Goal: Information Seeking & Learning: Compare options

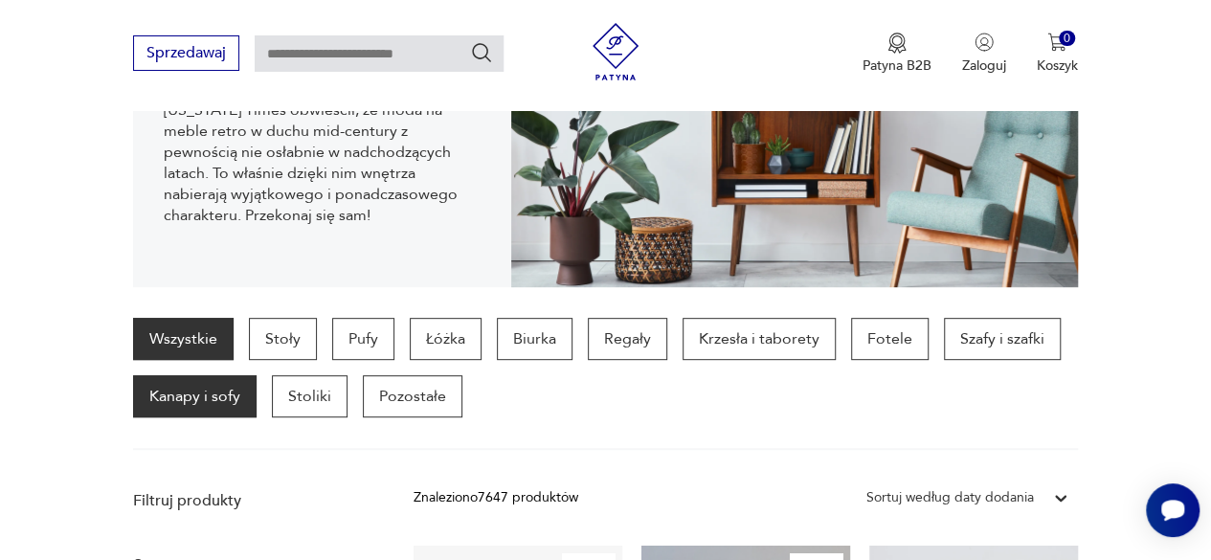
click at [226, 393] on p "Kanapy i sofy" at bounding box center [195, 396] width 124 height 42
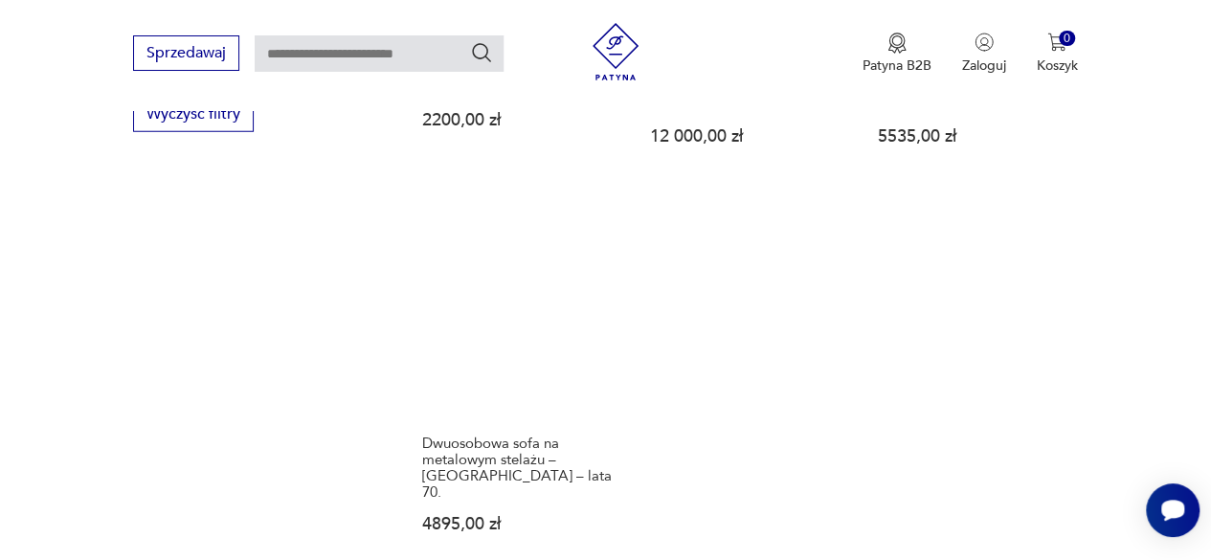
scroll to position [2710, 0]
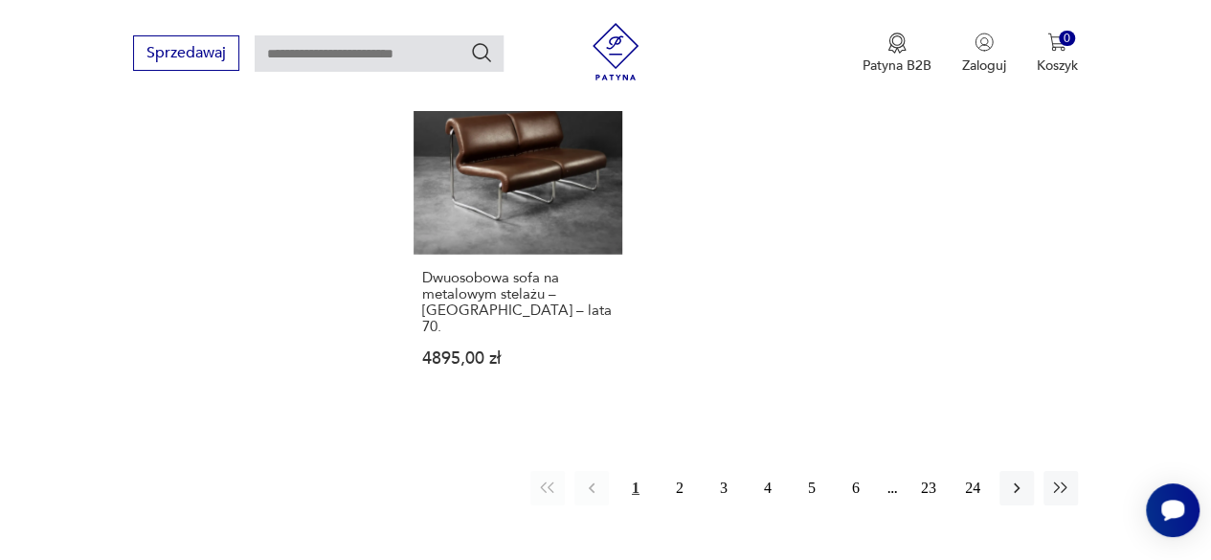
drag, startPoint x: 683, startPoint y: 457, endPoint x: 847, endPoint y: 247, distance: 266.1
click at [684, 471] on button "2" at bounding box center [680, 488] width 34 height 34
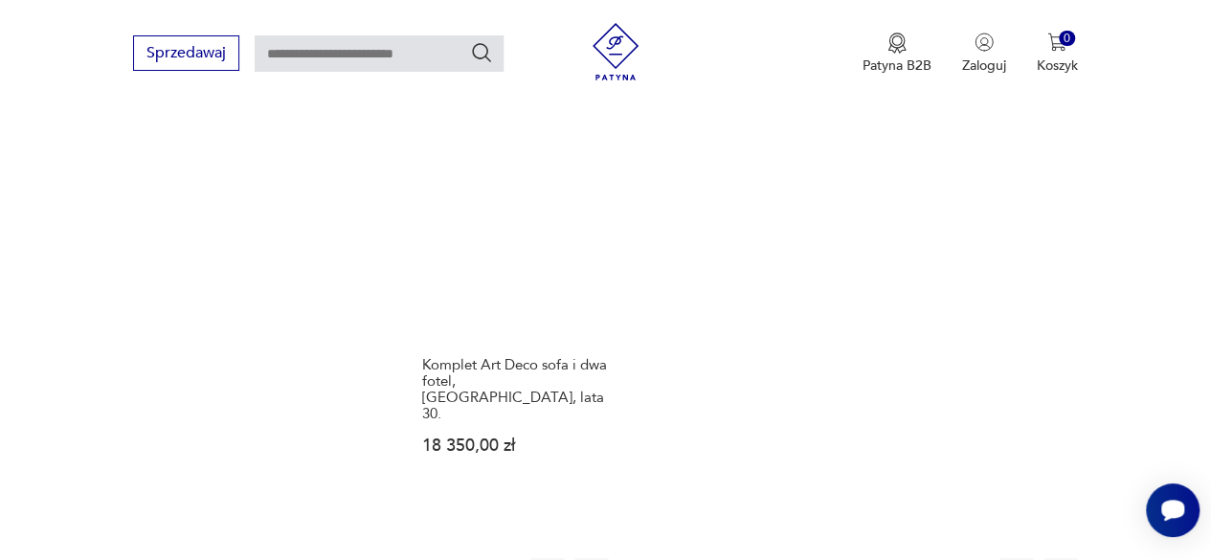
scroll to position [2806, 0]
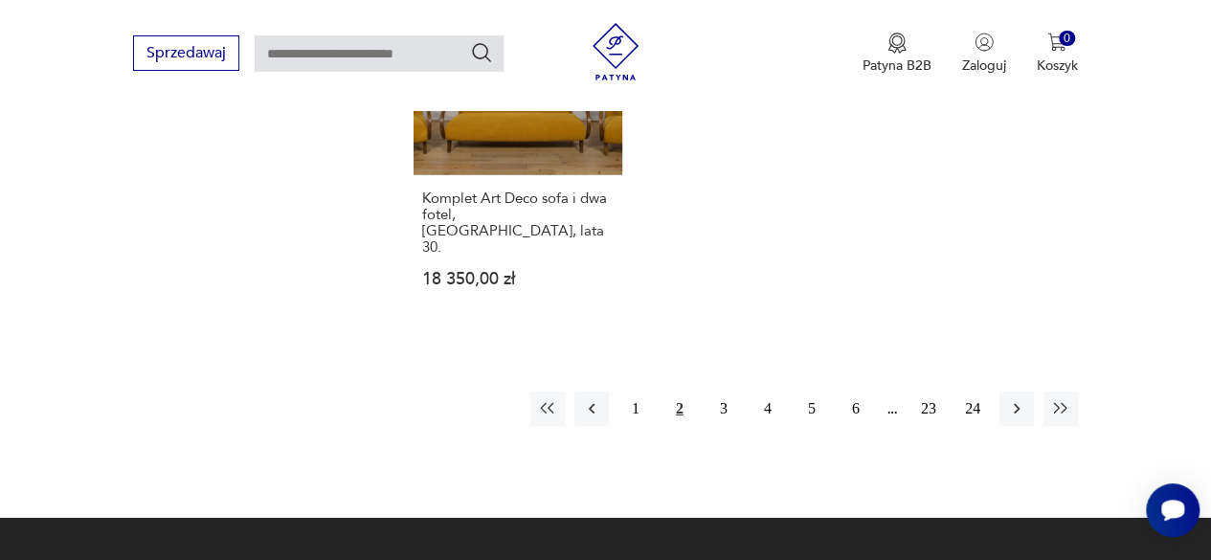
drag, startPoint x: 718, startPoint y: 324, endPoint x: 869, endPoint y: 119, distance: 254.2
click at [718, 392] on button "3" at bounding box center [724, 409] width 34 height 34
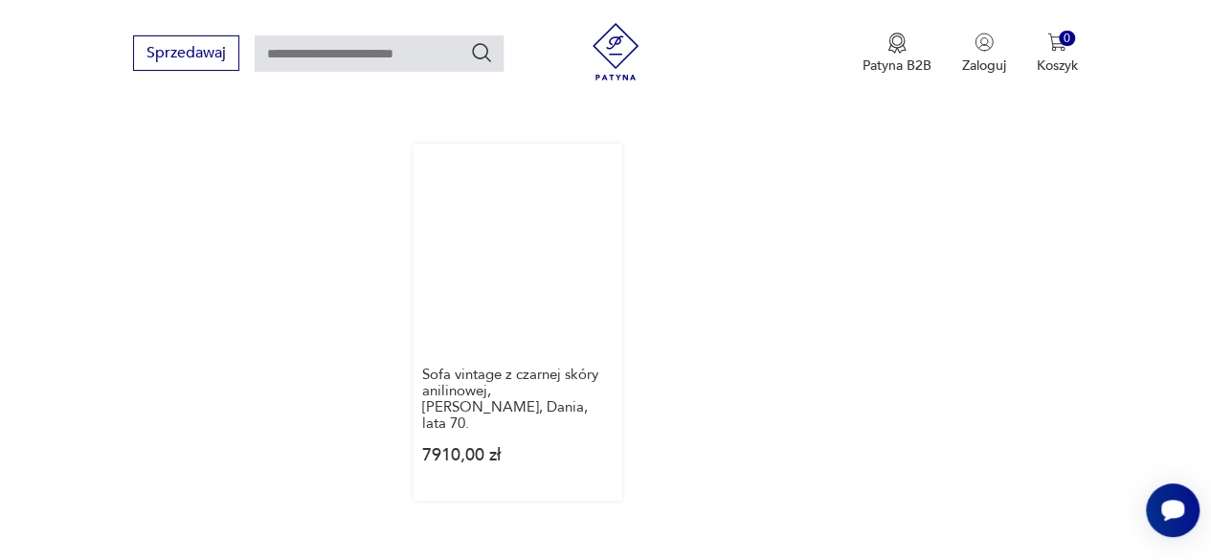
scroll to position [2806, 0]
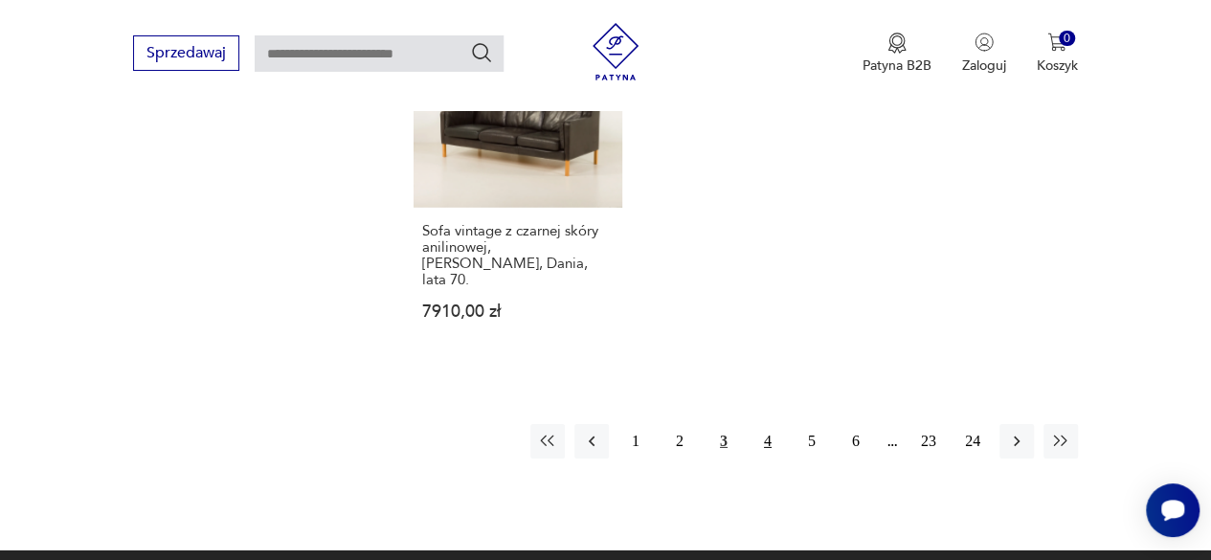
click at [760, 424] on button "4" at bounding box center [768, 441] width 34 height 34
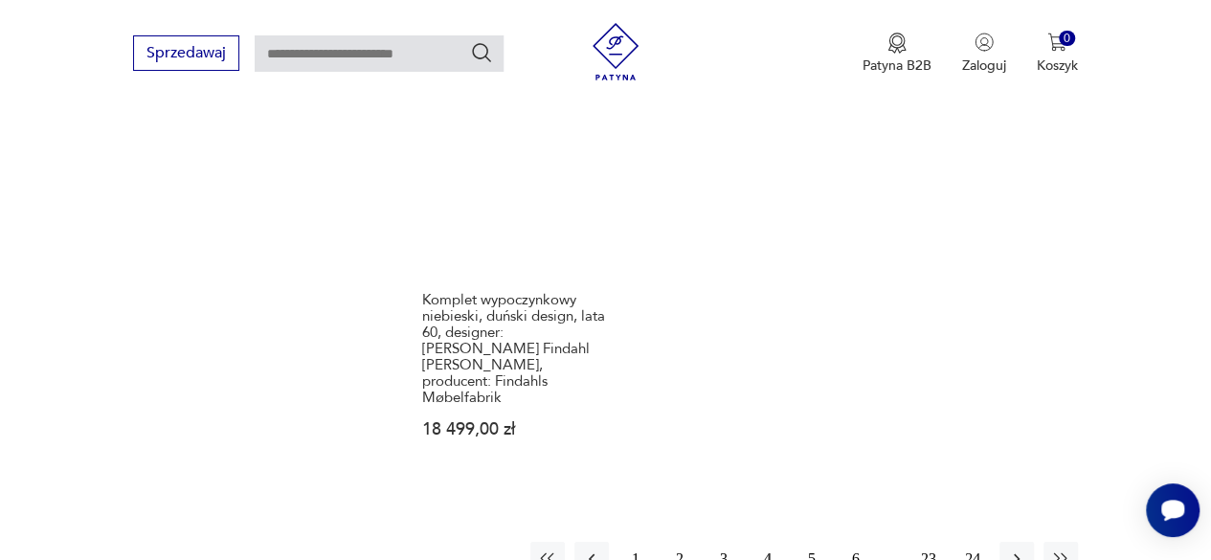
scroll to position [2710, 0]
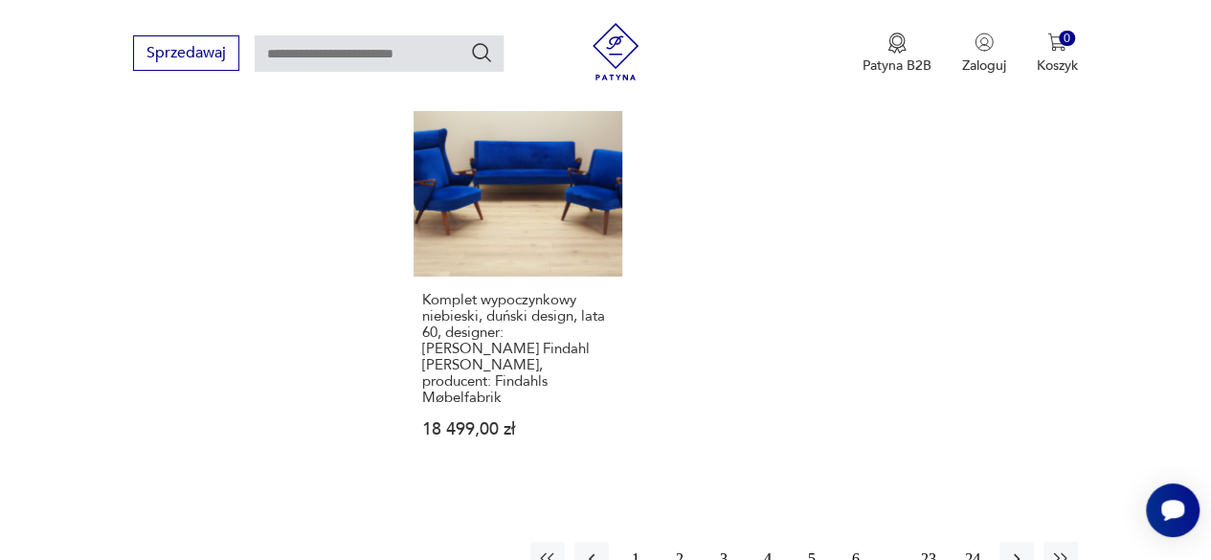
drag, startPoint x: 808, startPoint y: 507, endPoint x: 825, endPoint y: 468, distance: 42.0
click at [808, 542] on button "5" at bounding box center [812, 559] width 34 height 34
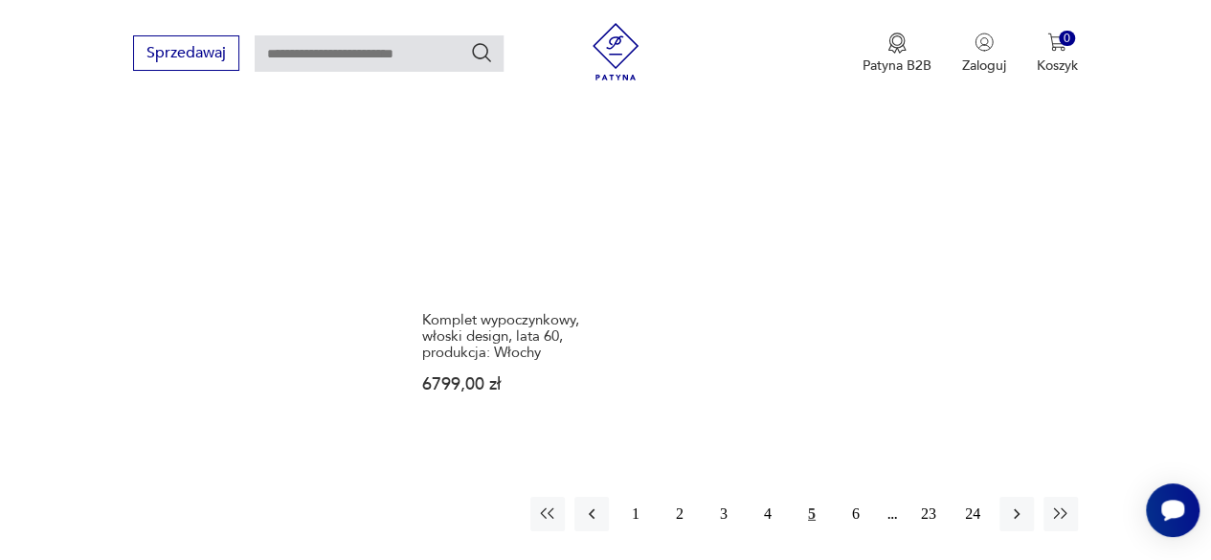
scroll to position [2806, 0]
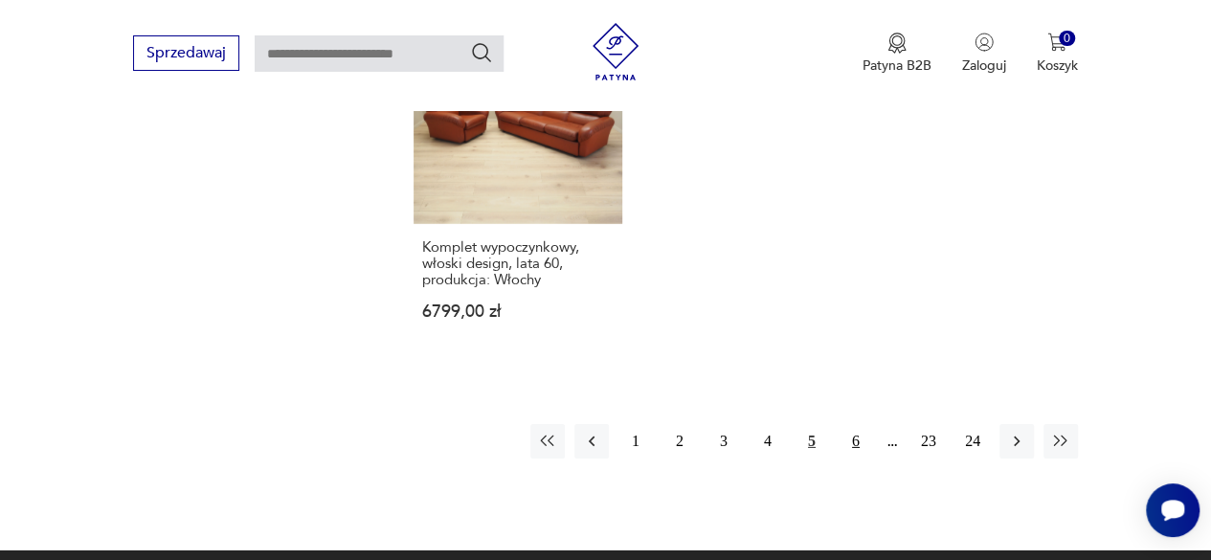
click at [861, 424] on button "6" at bounding box center [856, 441] width 34 height 34
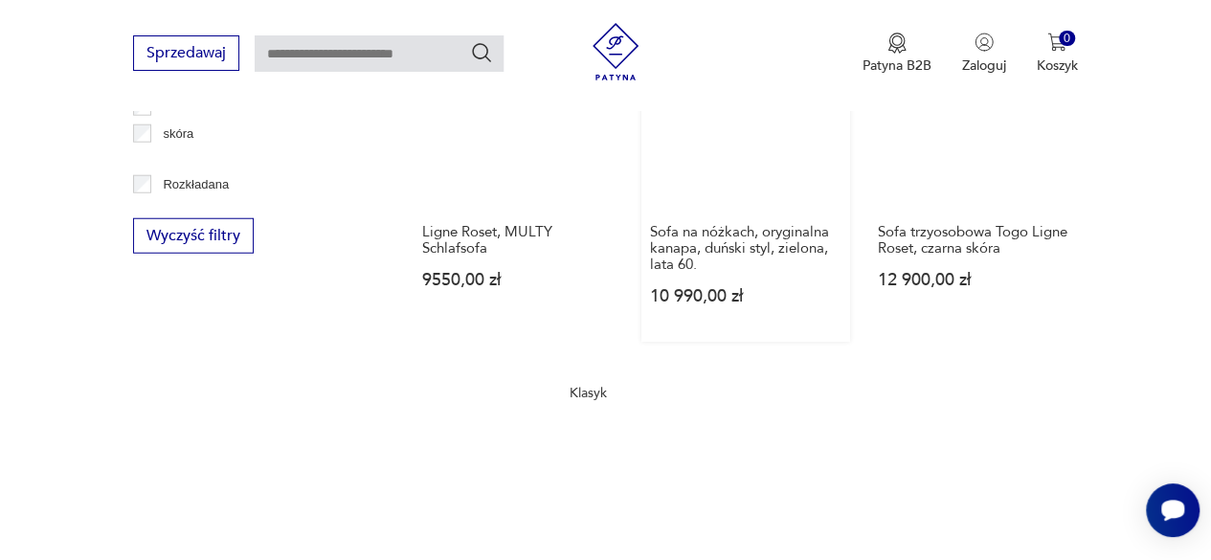
scroll to position [2710, 0]
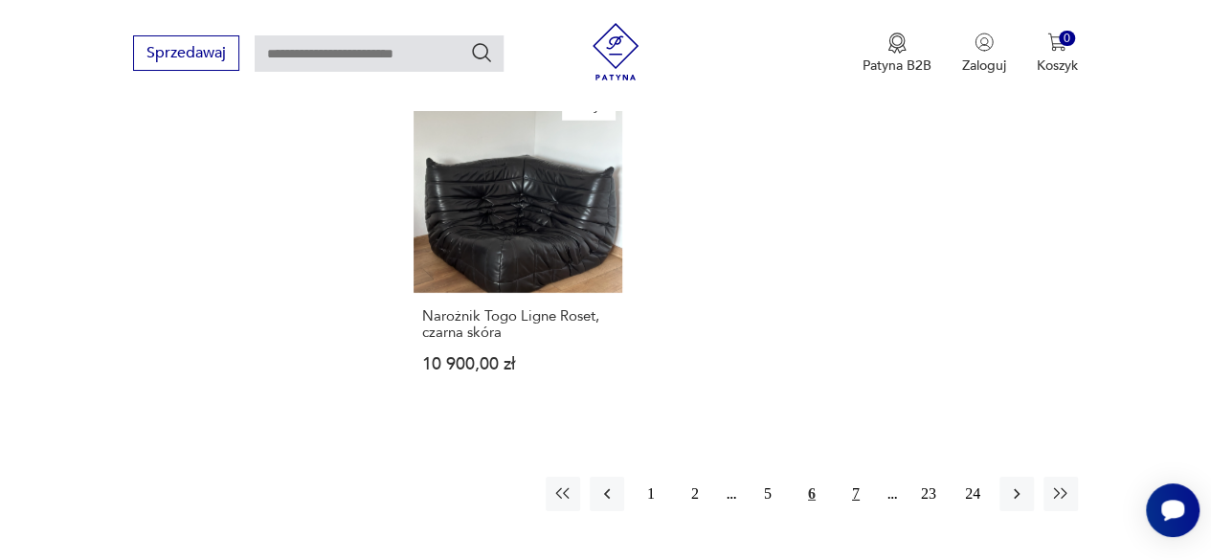
click at [858, 497] on button "7" at bounding box center [856, 494] width 34 height 34
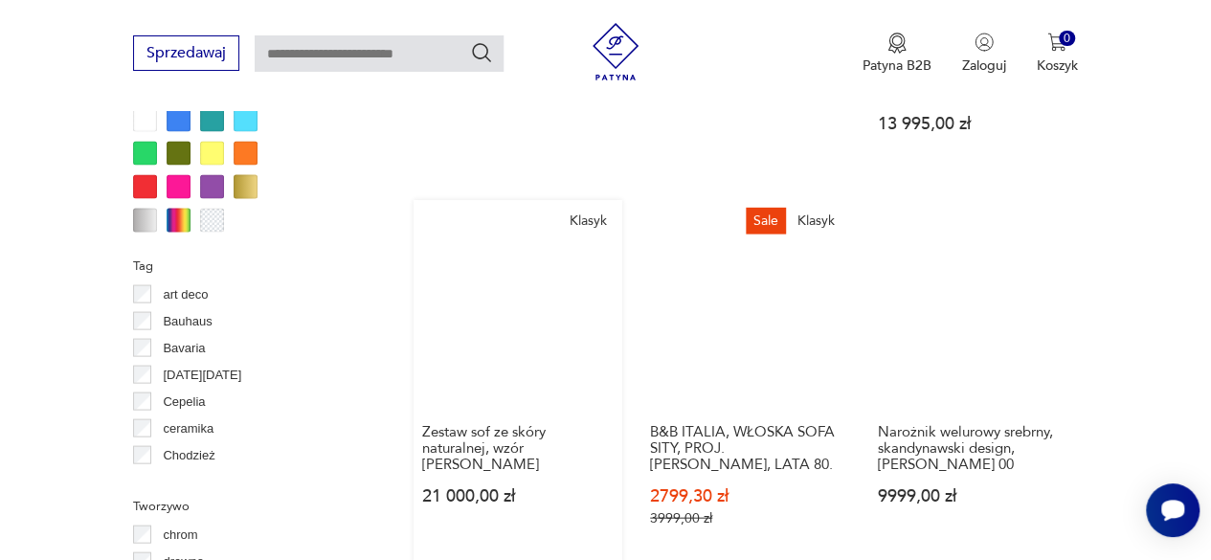
scroll to position [1752, 0]
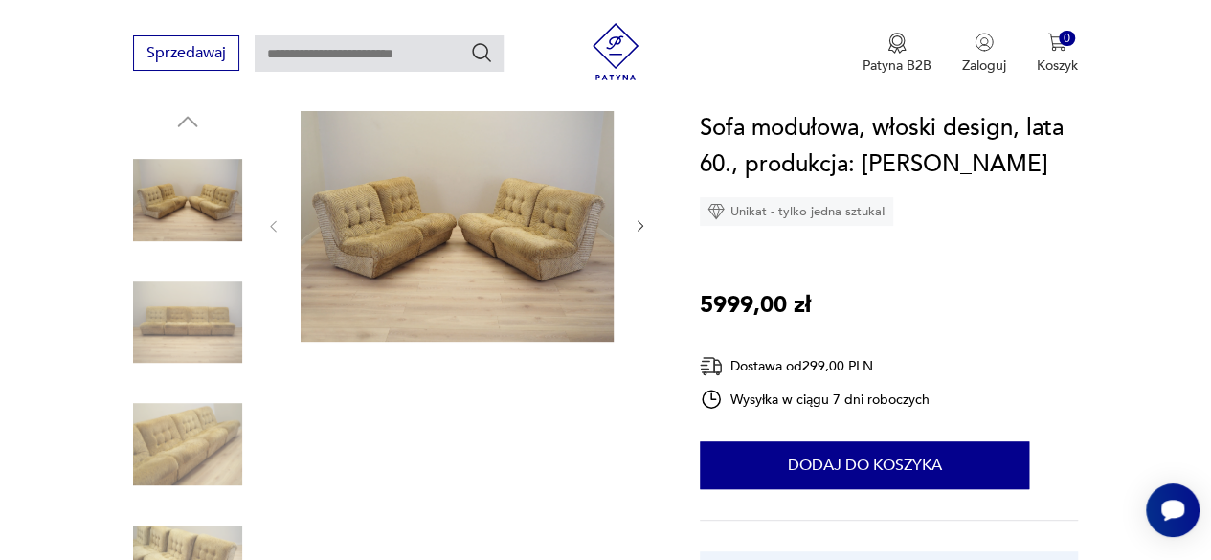
scroll to position [192, 0]
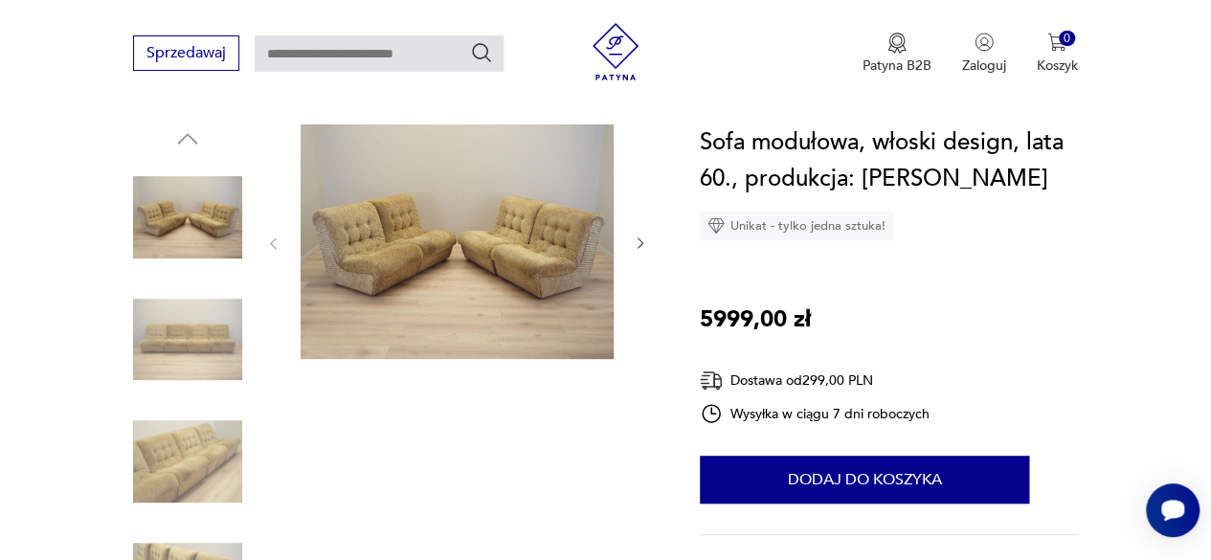
click at [636, 242] on icon "button" at bounding box center [640, 243] width 15 height 15
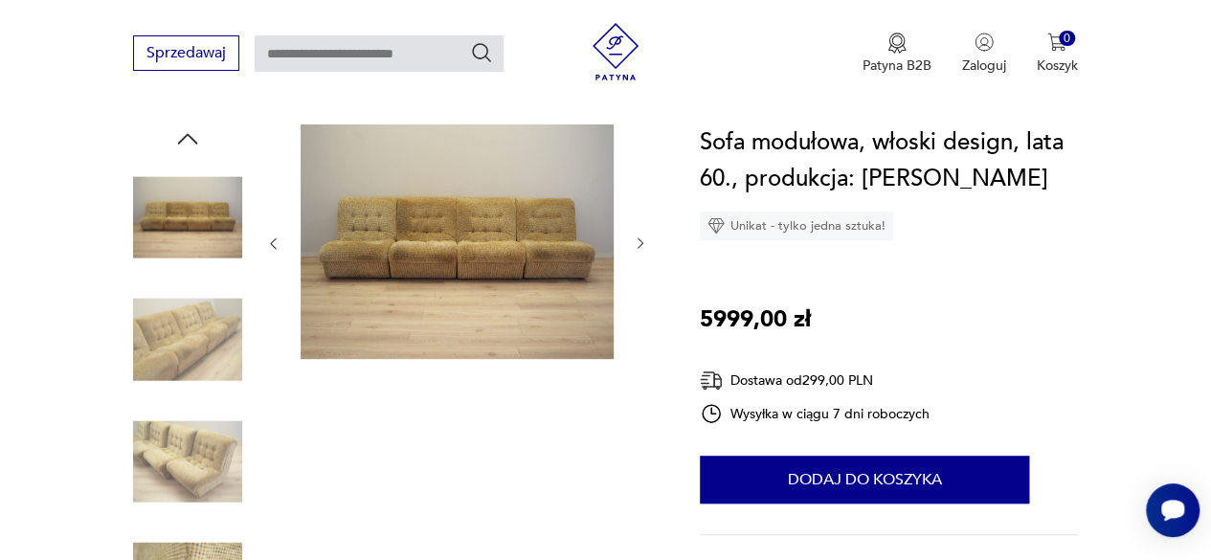
click at [636, 242] on icon "button" at bounding box center [640, 243] width 15 height 15
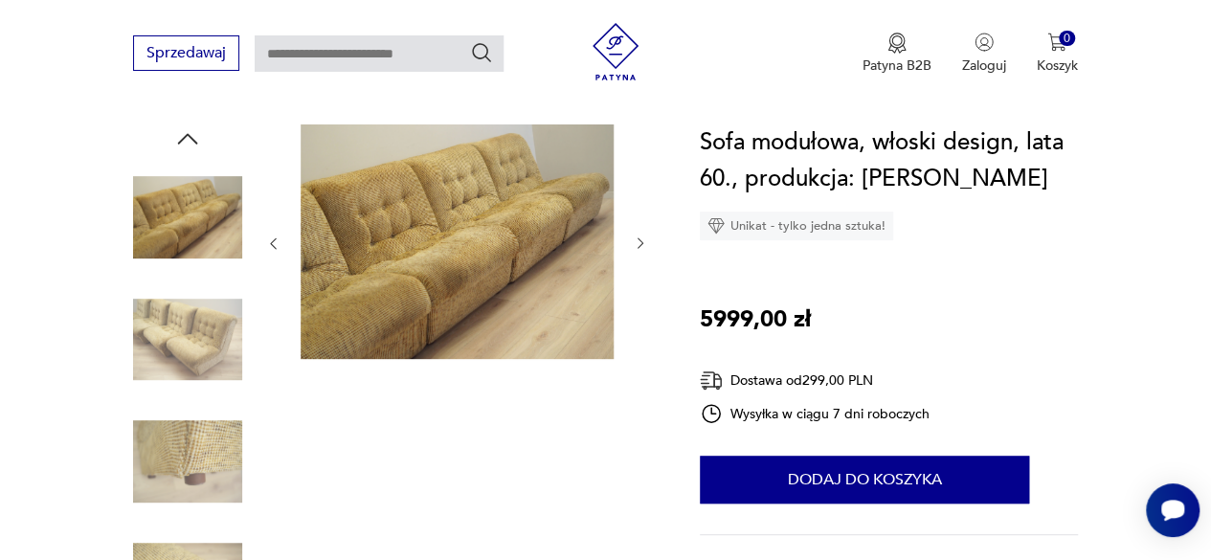
click at [636, 240] on icon "button" at bounding box center [640, 243] width 15 height 15
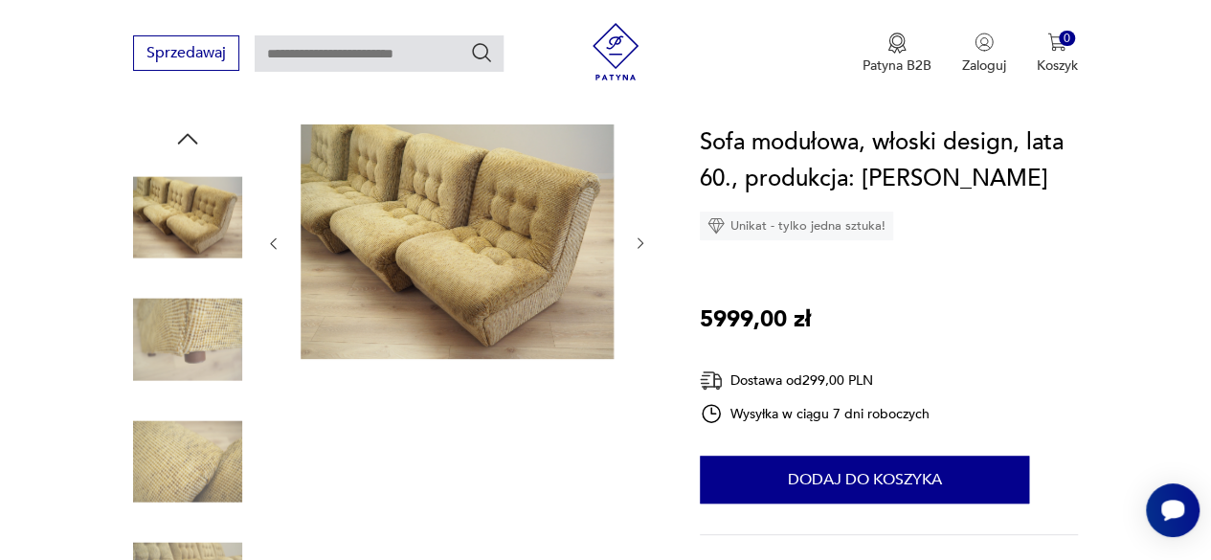
click at [636, 242] on icon "button" at bounding box center [640, 243] width 15 height 15
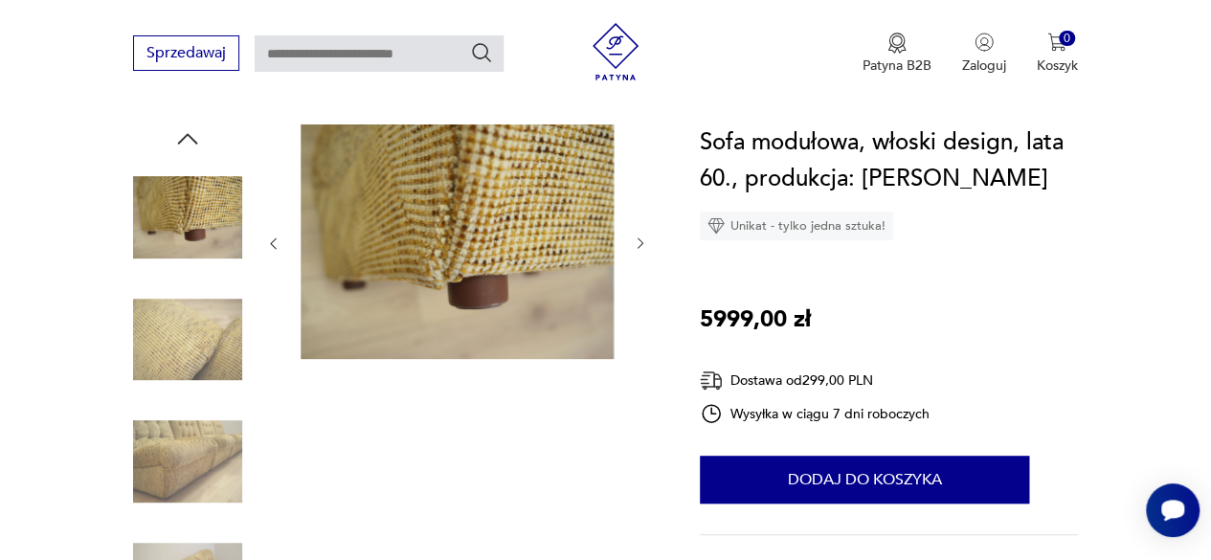
click at [636, 240] on icon "button" at bounding box center [640, 243] width 15 height 15
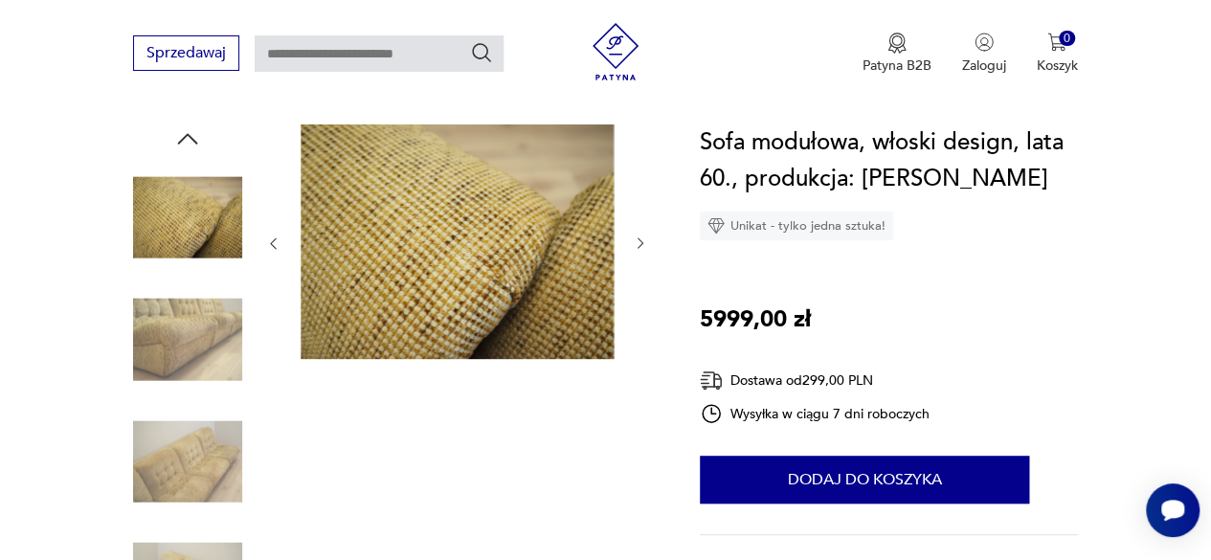
click at [636, 240] on icon "button" at bounding box center [640, 243] width 15 height 15
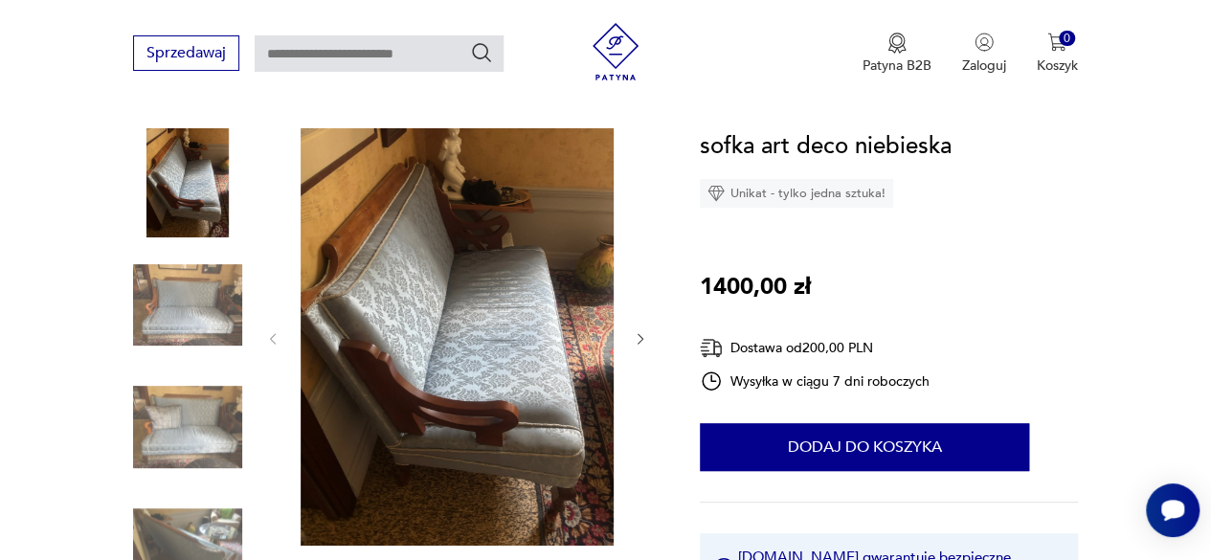
scroll to position [192, 0]
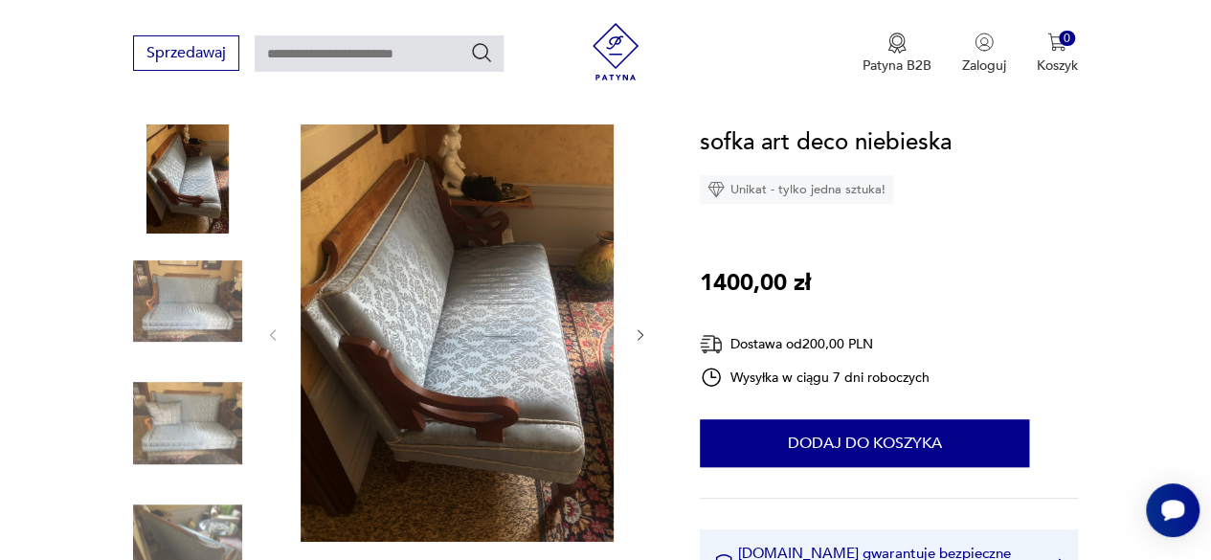
click at [634, 332] on icon "button" at bounding box center [640, 335] width 15 height 15
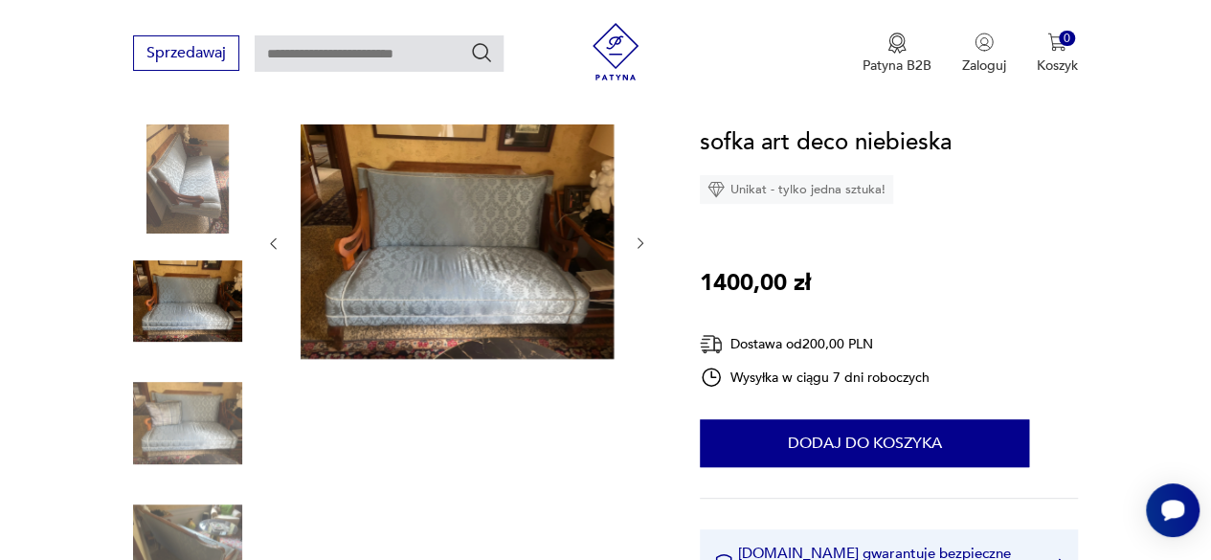
click at [634, 332] on div at bounding box center [456, 243] width 383 height 238
click at [640, 237] on icon "button" at bounding box center [640, 243] width 15 height 15
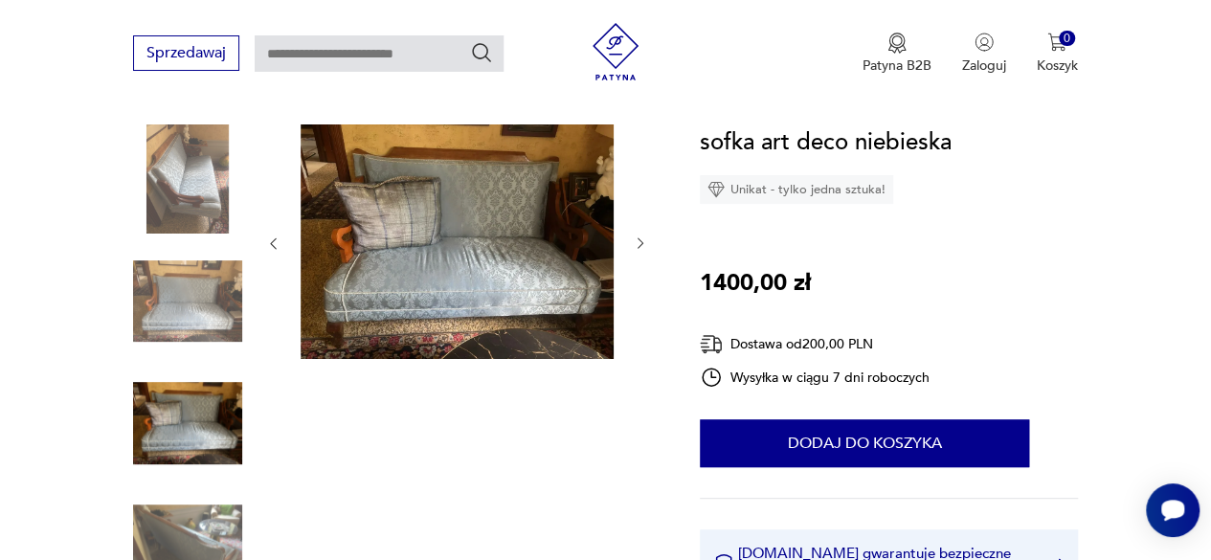
click at [641, 237] on icon "button" at bounding box center [640, 243] width 15 height 15
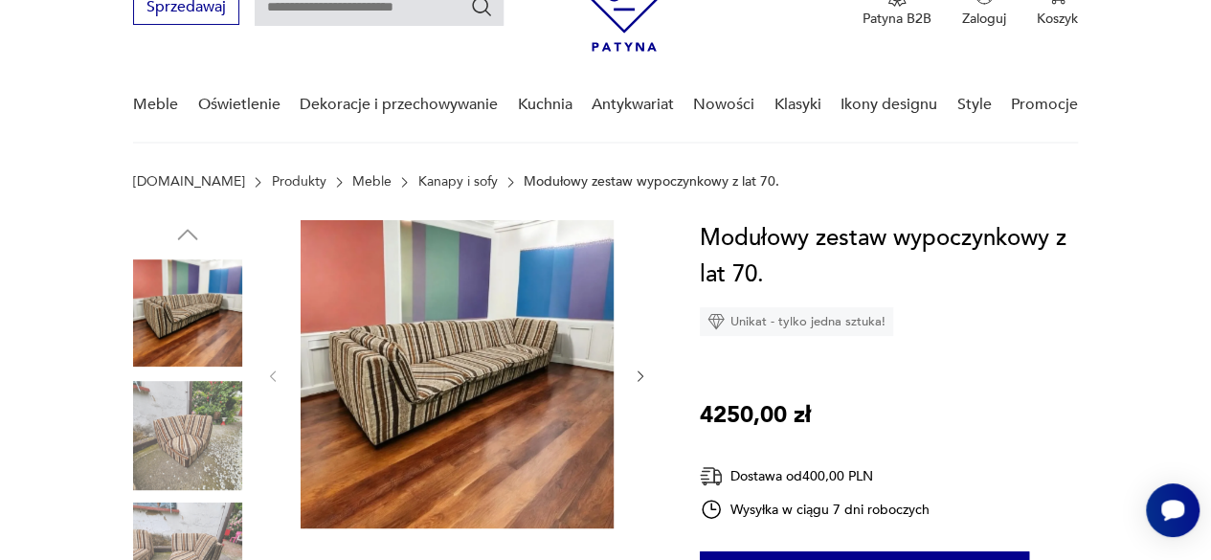
scroll to position [192, 0]
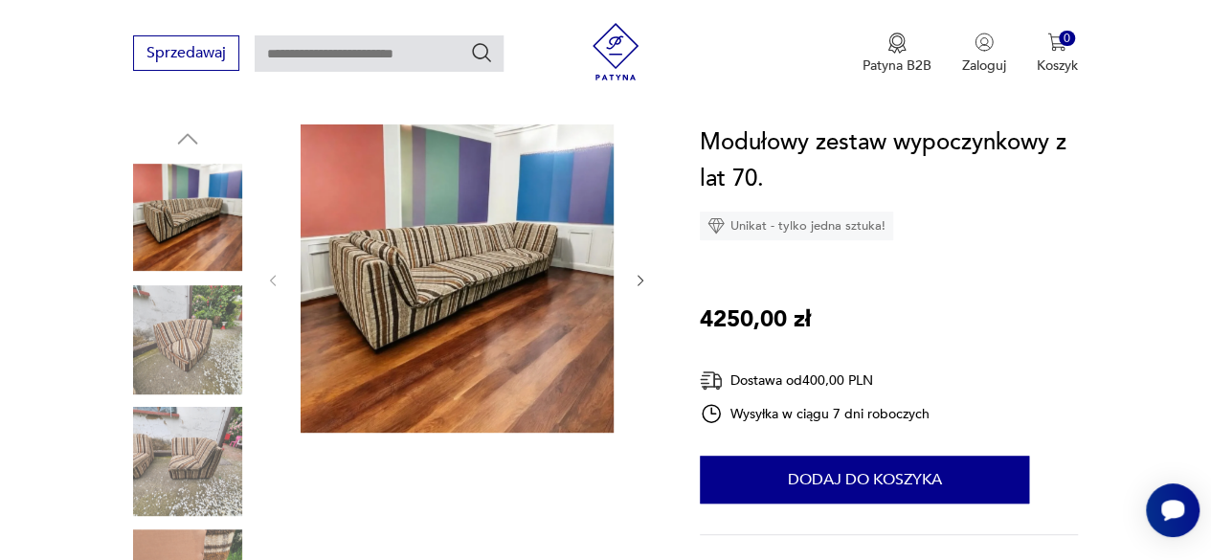
click at [640, 279] on icon "button" at bounding box center [640, 280] width 15 height 15
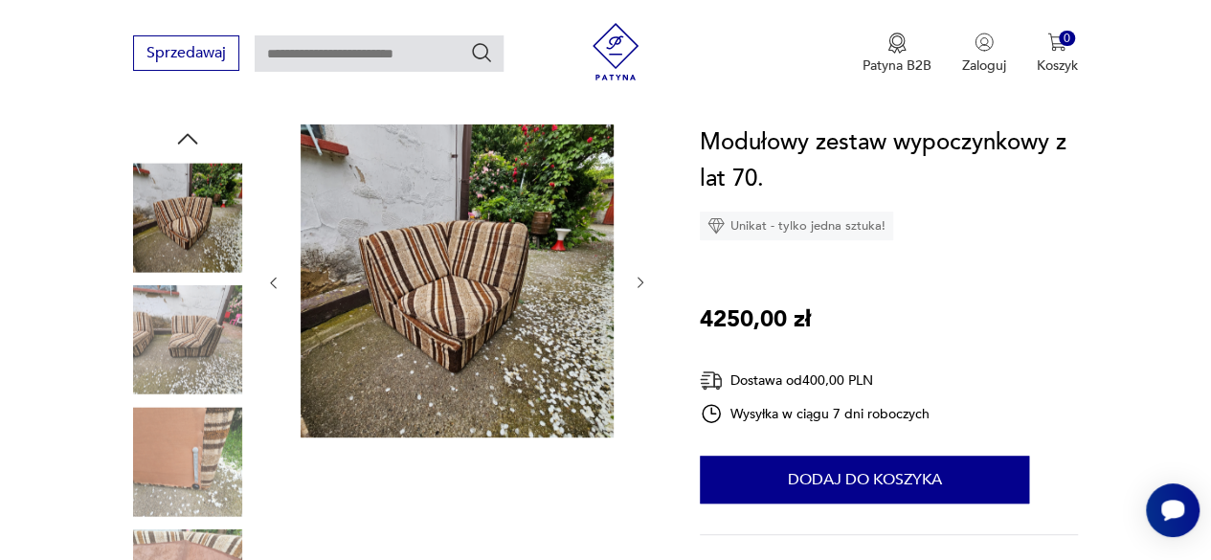
click at [639, 277] on icon "button" at bounding box center [640, 282] width 15 height 15
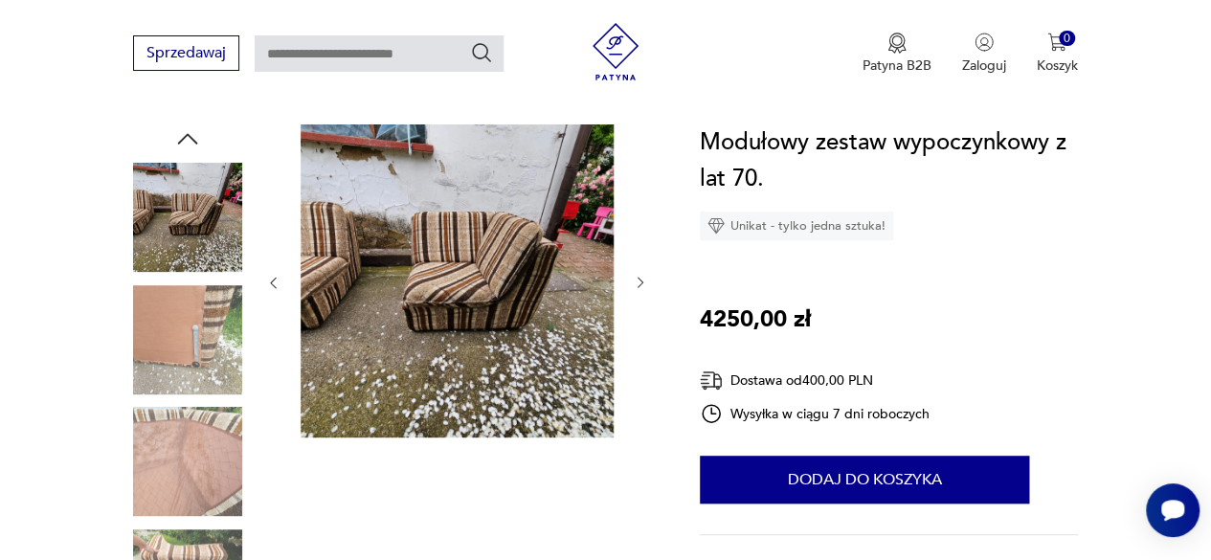
click at [639, 277] on icon "button" at bounding box center [640, 282] width 15 height 15
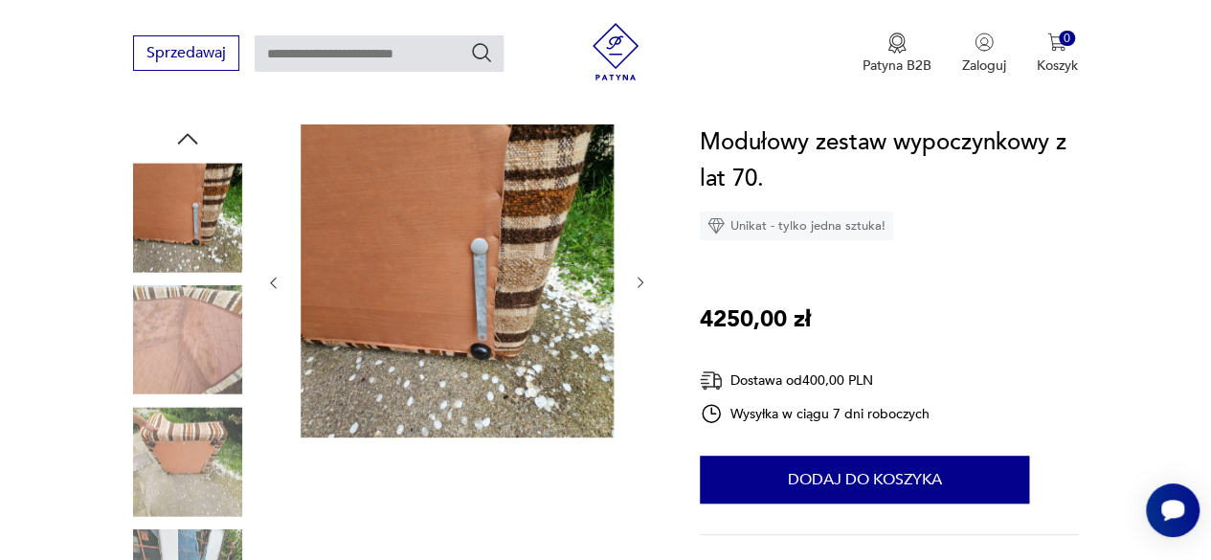
click at [639, 277] on icon "button" at bounding box center [640, 282] width 15 height 15
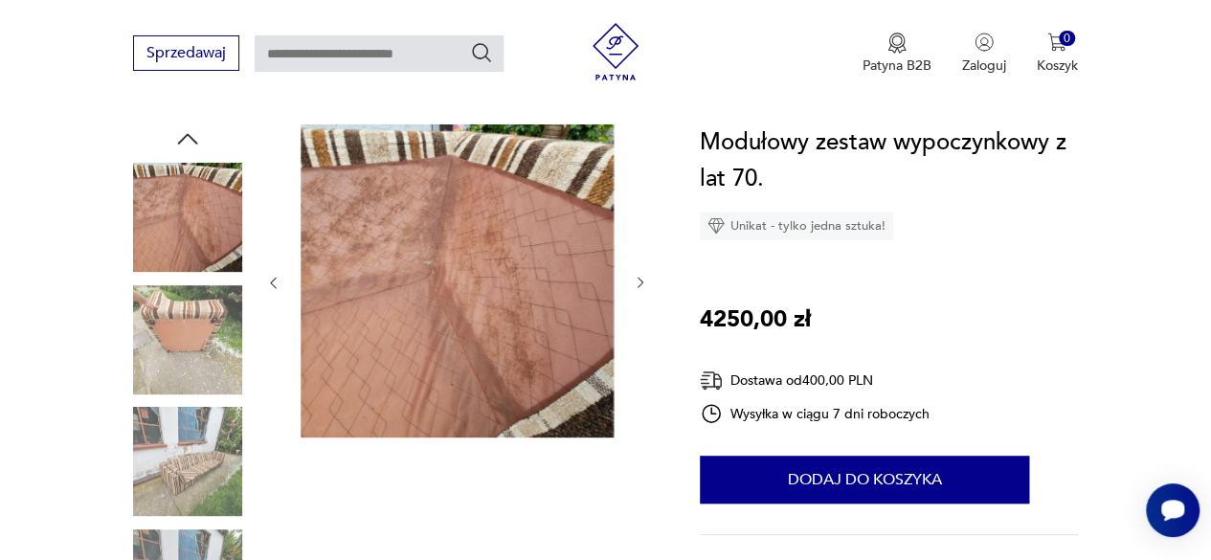
click at [639, 277] on icon "button" at bounding box center [640, 282] width 15 height 15
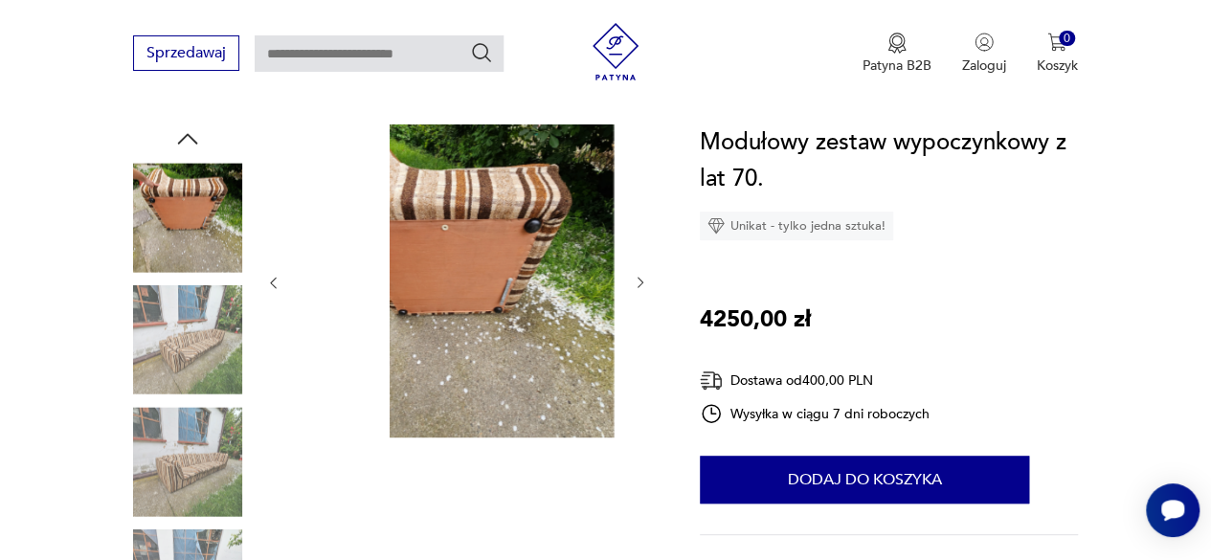
click at [639, 277] on icon "button" at bounding box center [640, 282] width 15 height 15
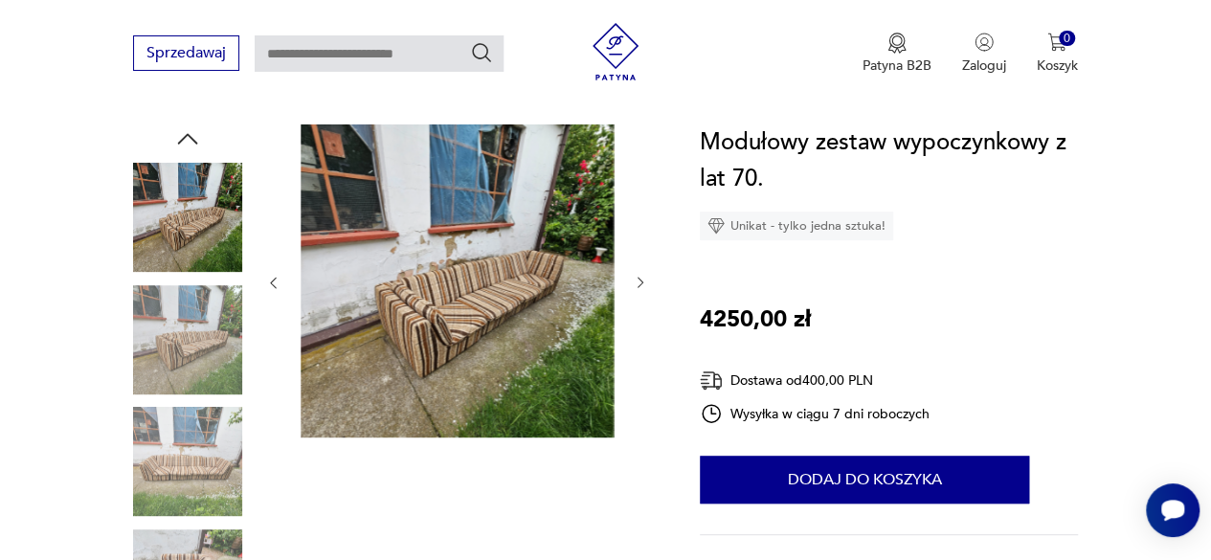
click at [638, 277] on icon "button" at bounding box center [640, 282] width 15 height 15
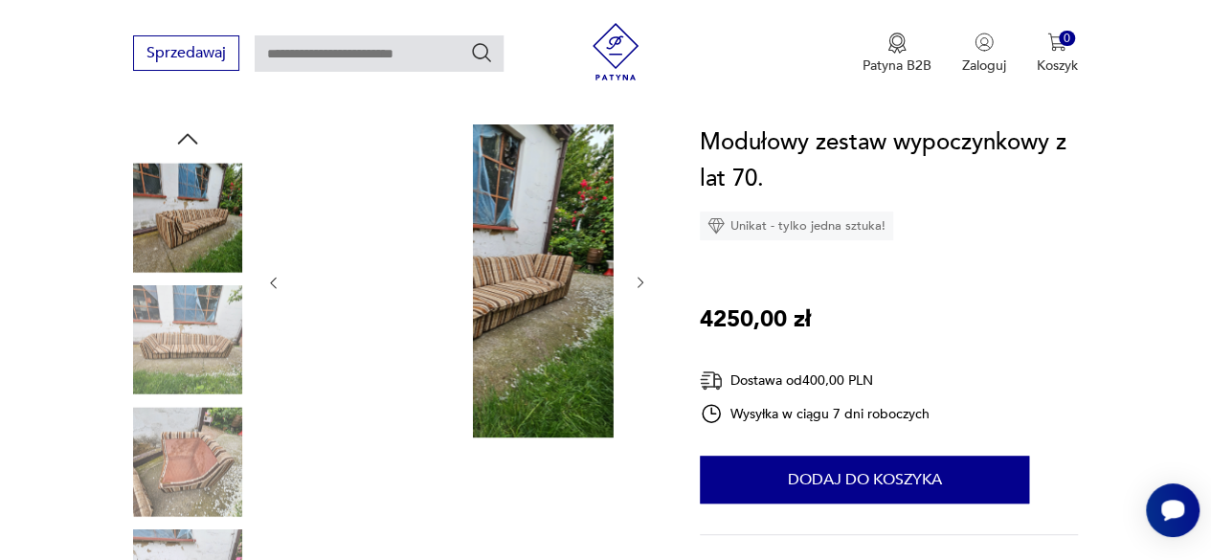
click at [638, 277] on icon "button" at bounding box center [640, 282] width 15 height 15
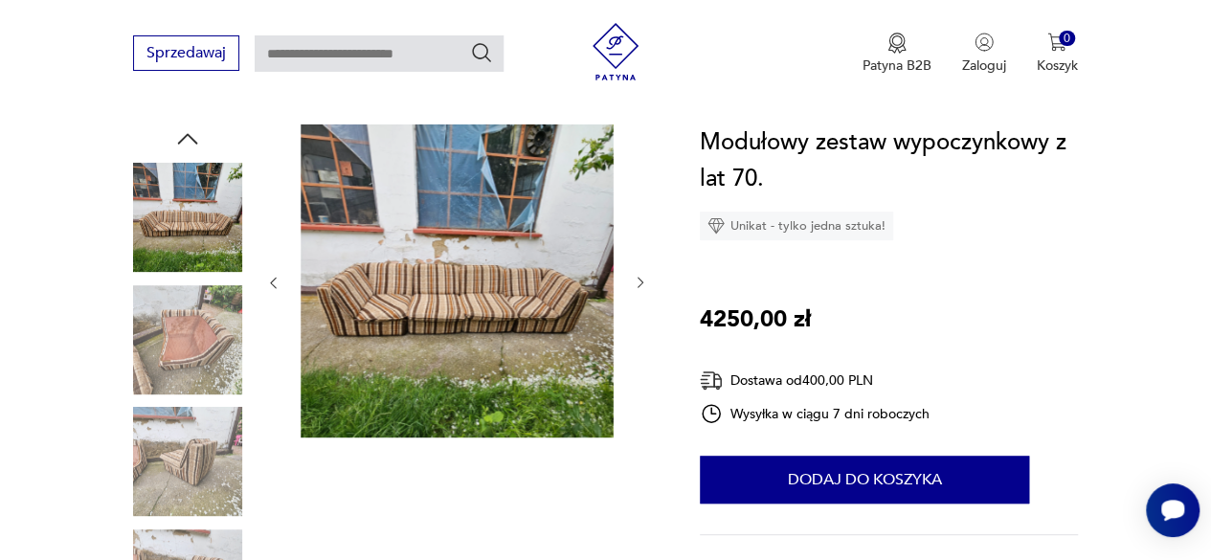
click at [638, 277] on icon "button" at bounding box center [640, 282] width 15 height 15
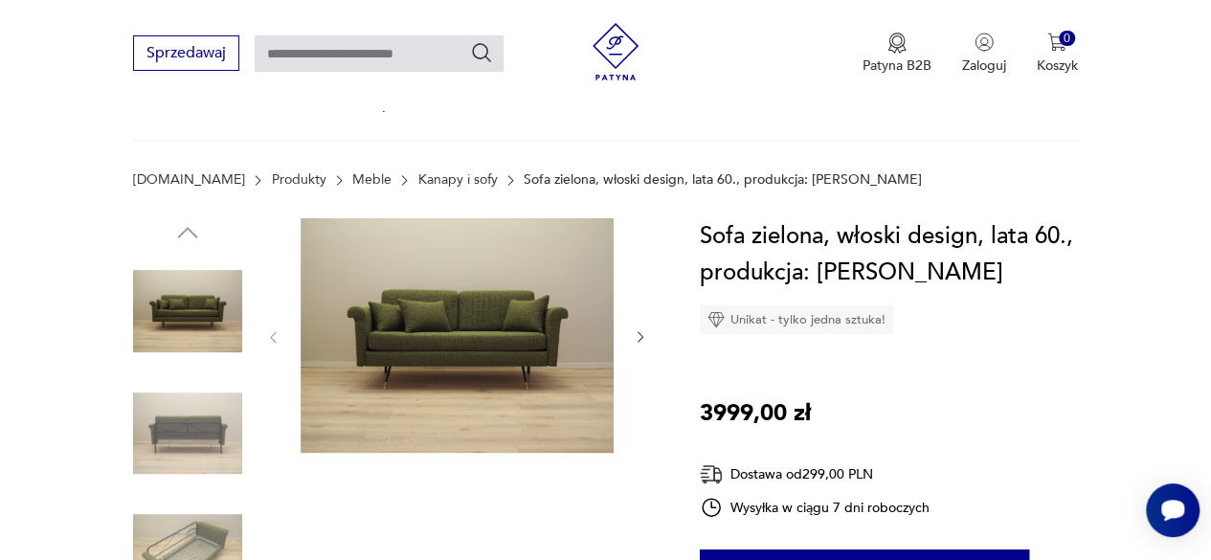
scroll to position [192, 0]
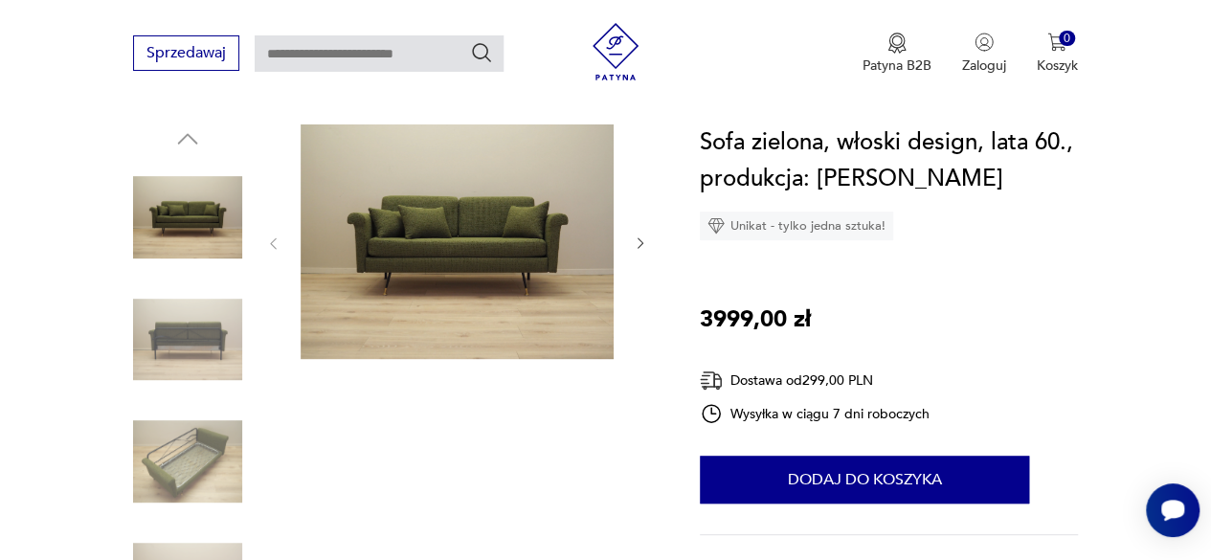
click at [636, 240] on icon "button" at bounding box center [640, 243] width 15 height 15
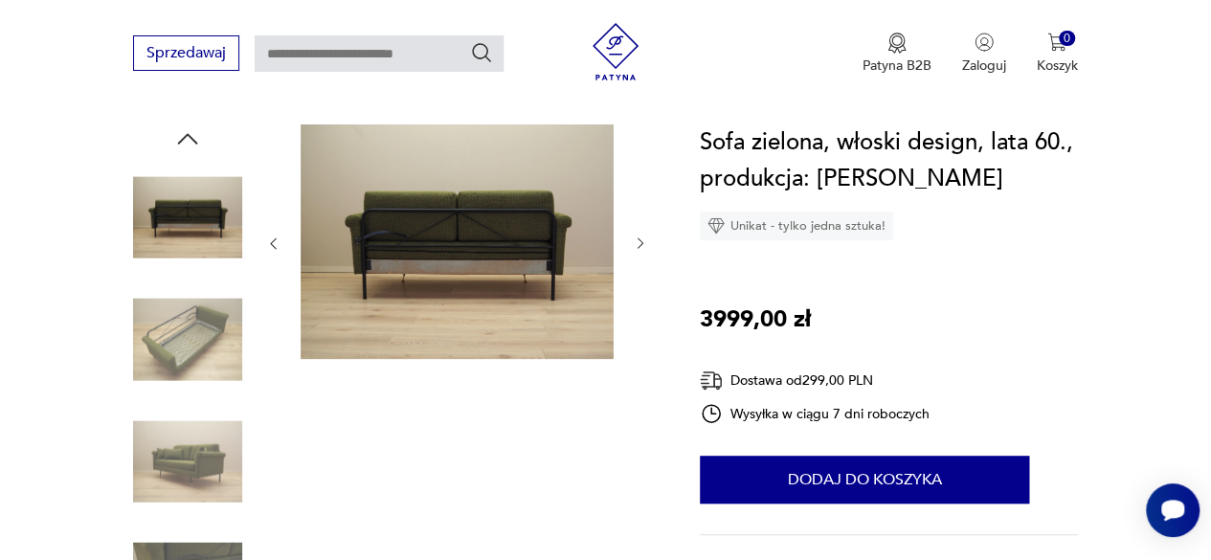
click at [636, 239] on icon "button" at bounding box center [640, 243] width 15 height 15
